Goal: Find specific page/section: Find specific page/section

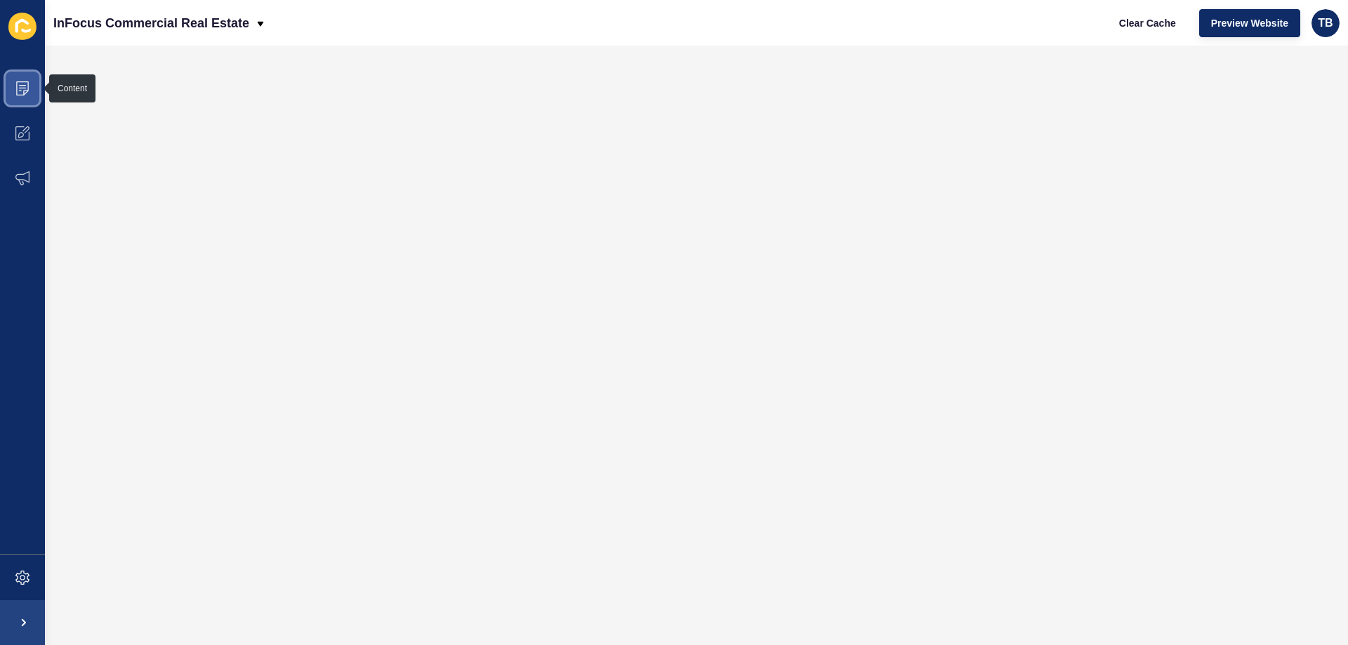
click at [20, 84] on icon at bounding box center [22, 88] width 14 height 14
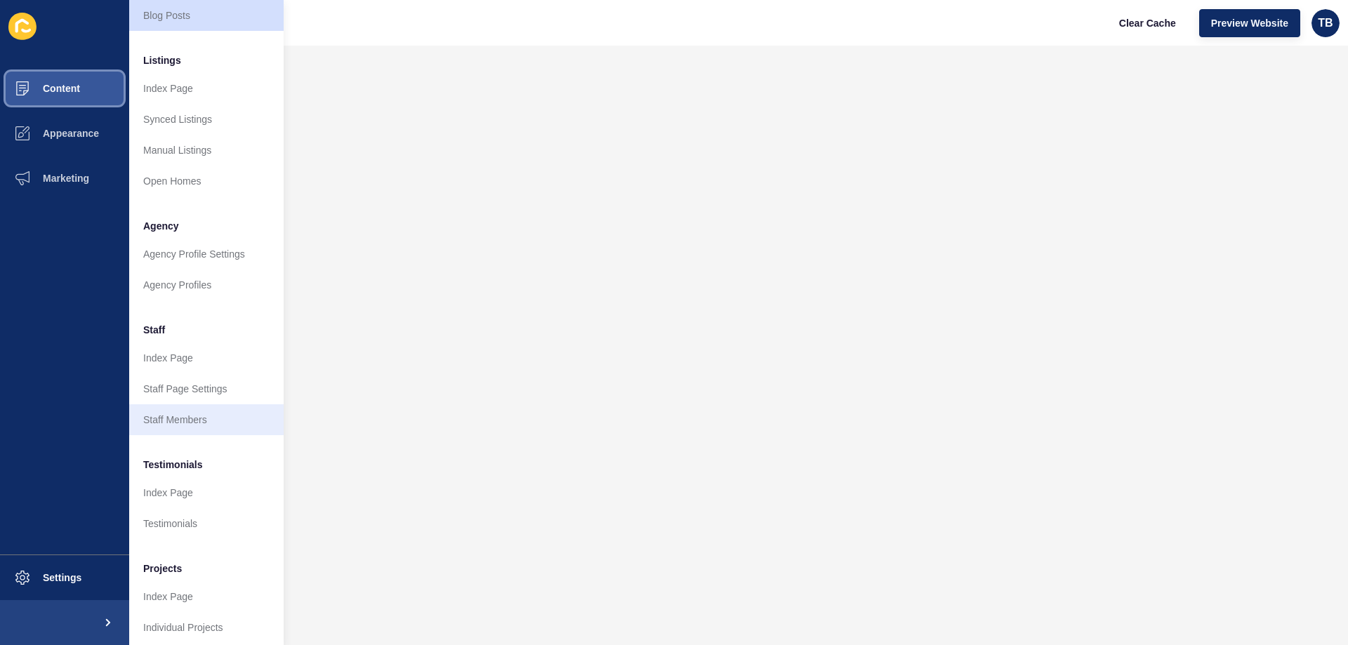
scroll to position [188, 0]
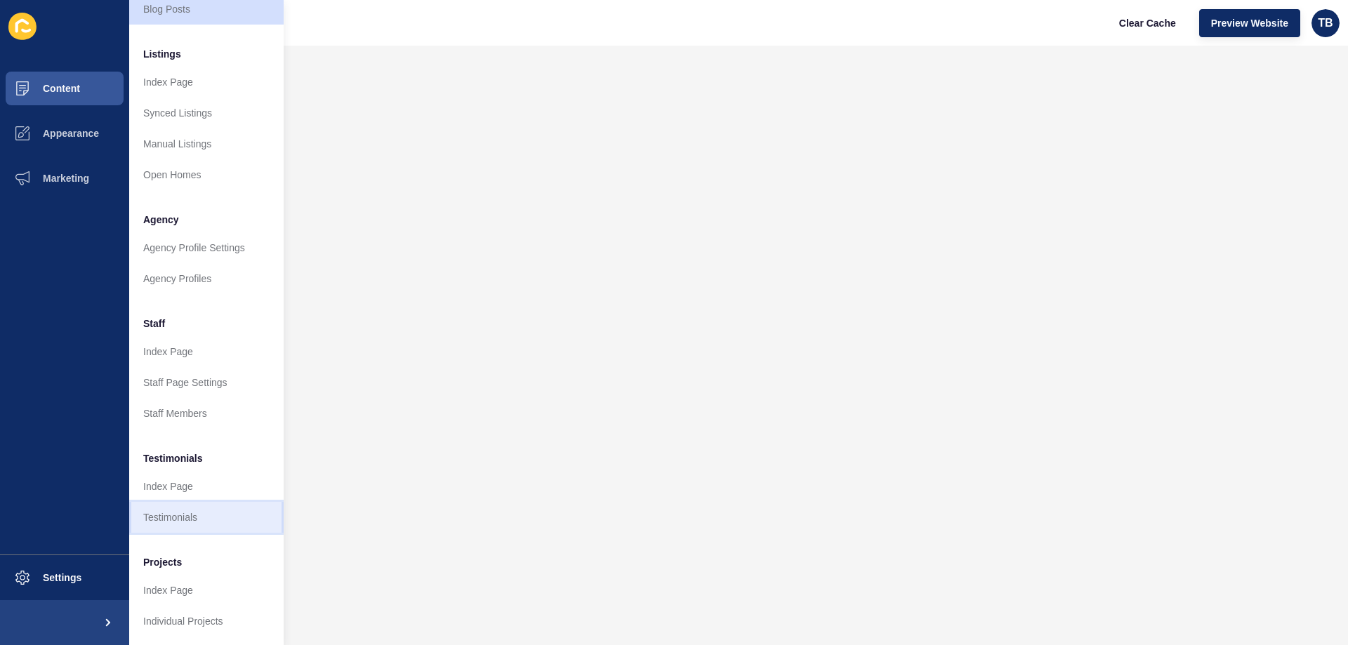
click at [183, 503] on link "Testimonials" at bounding box center [206, 517] width 154 height 31
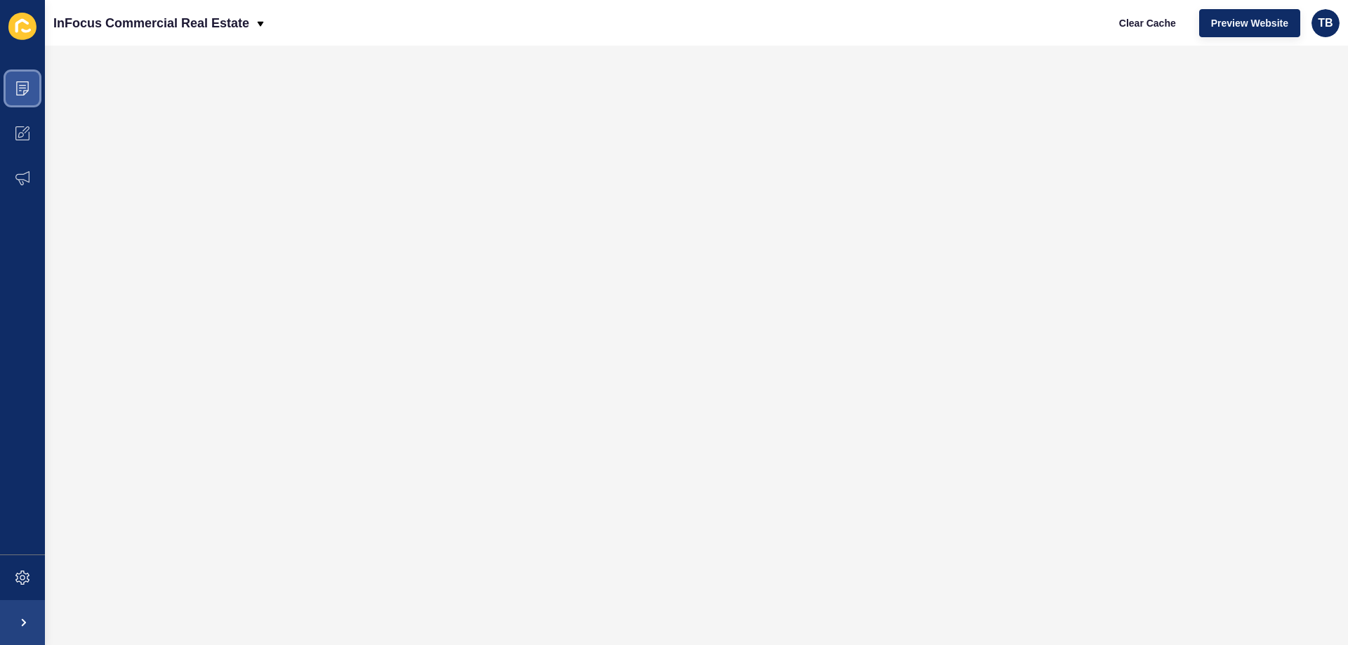
click at [31, 93] on span at bounding box center [22, 88] width 45 height 45
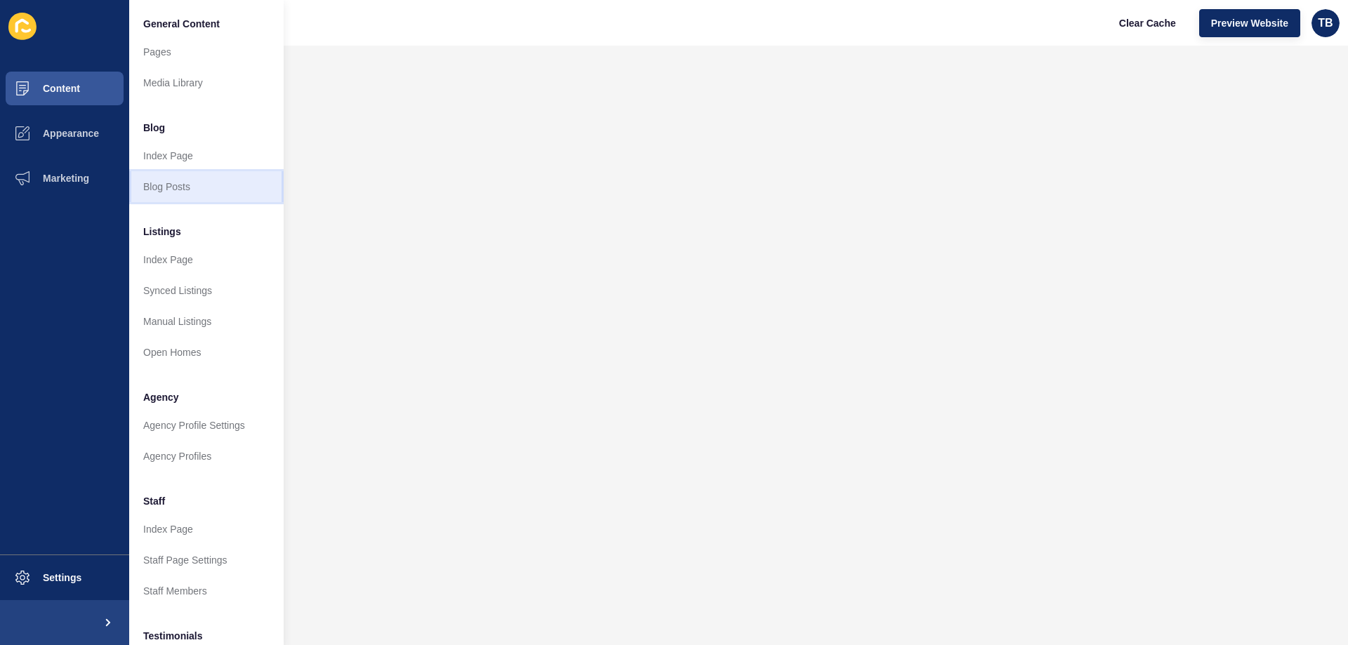
click at [197, 188] on link "Blog Posts" at bounding box center [206, 186] width 154 height 31
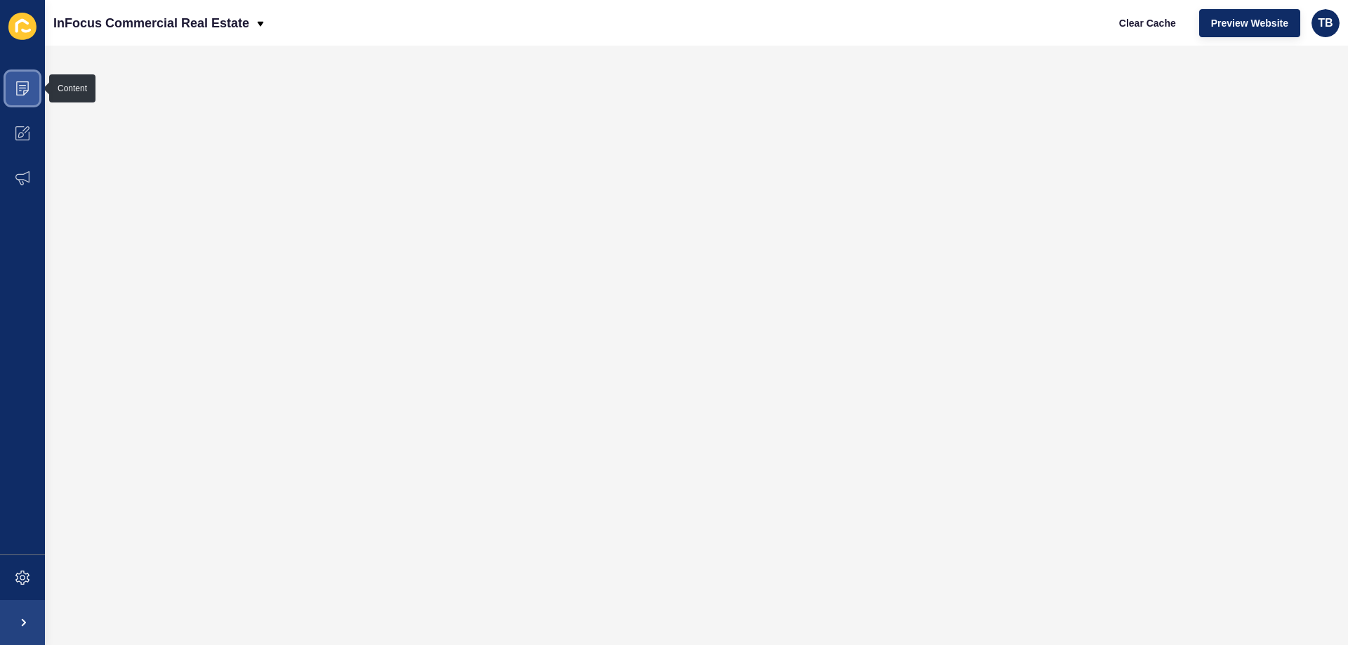
click at [37, 93] on span at bounding box center [22, 88] width 45 height 45
